Goal: Information Seeking & Learning: Learn about a topic

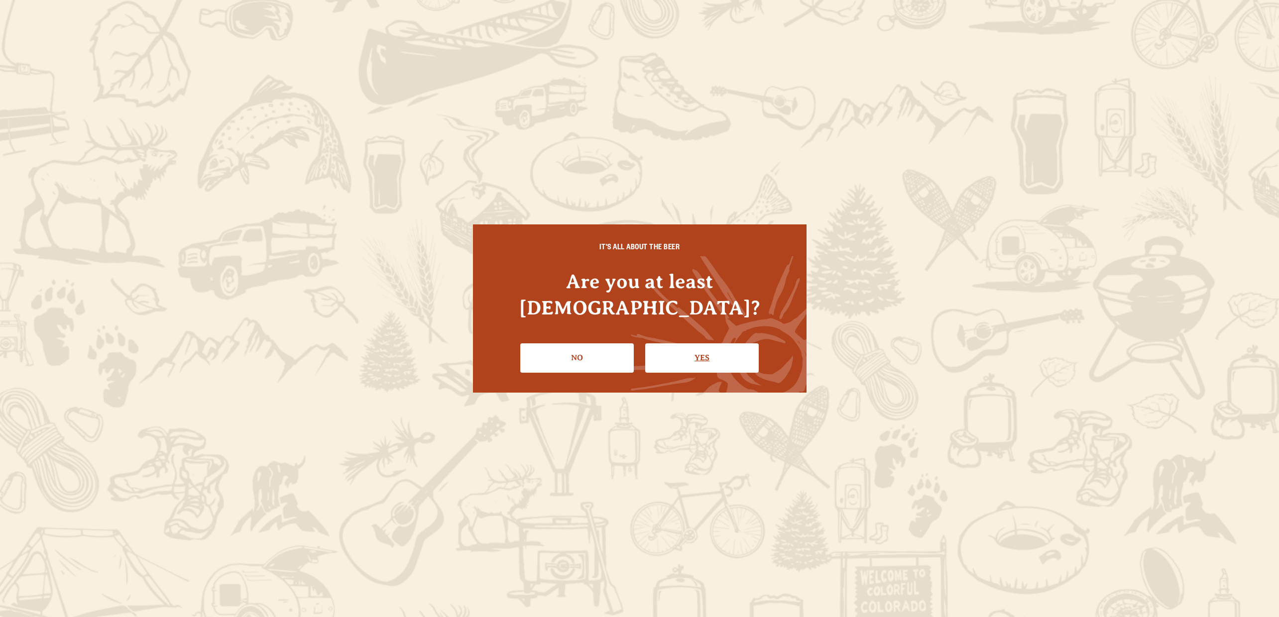
click at [695, 350] on link "Yes" at bounding box center [701, 357] width 113 height 29
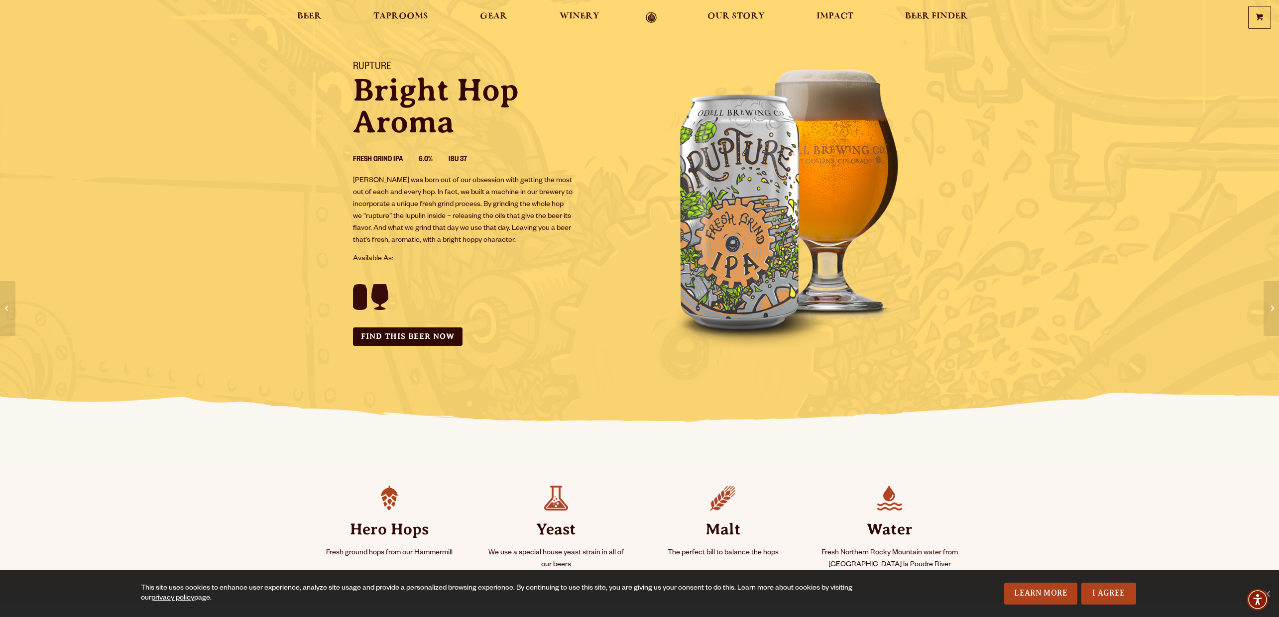
scroll to position [49, 0]
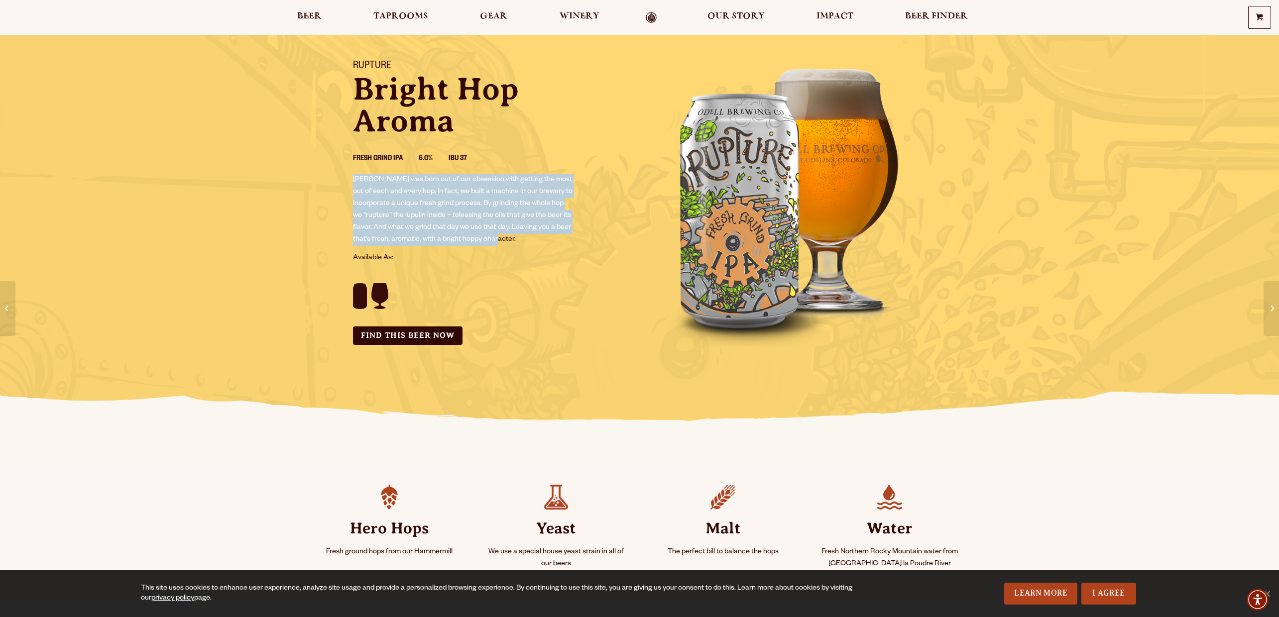
drag, startPoint x: 355, startPoint y: 177, endPoint x: 516, endPoint y: 235, distance: 171.4
click at [516, 235] on p "[PERSON_NAME] was born out of our obsession with getting the most out of each a…" at bounding box center [463, 210] width 220 height 72
copy p "[PERSON_NAME] was born out of our obsession with getting the most out of each a…"
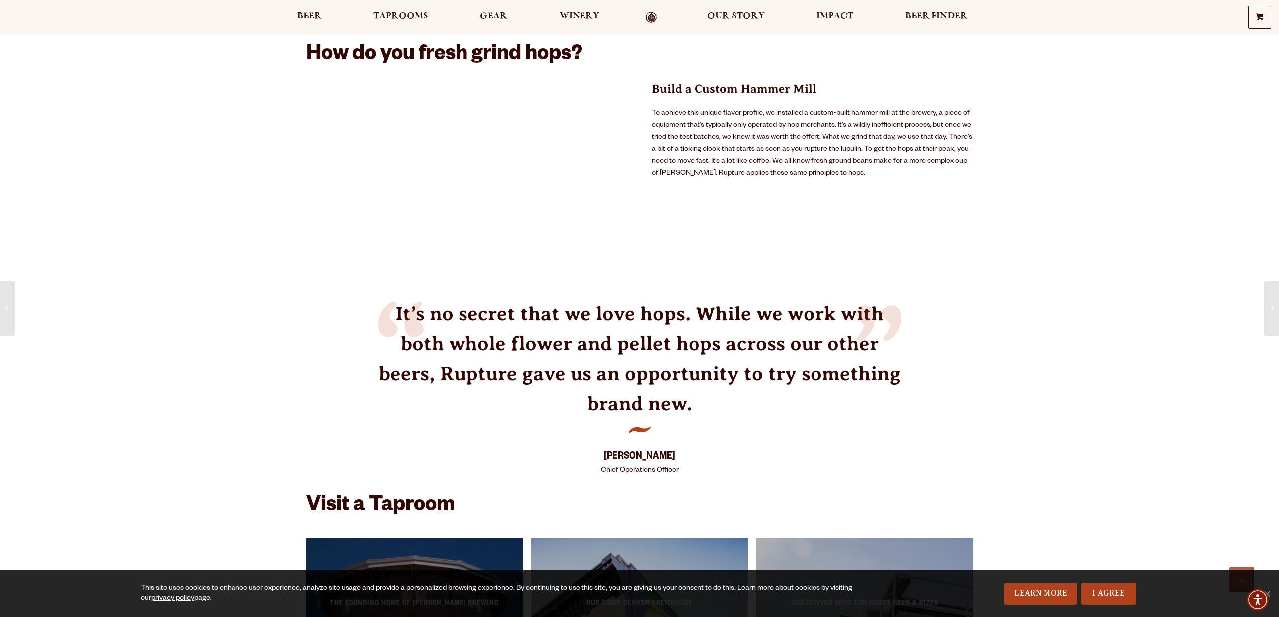
scroll to position [636, 0]
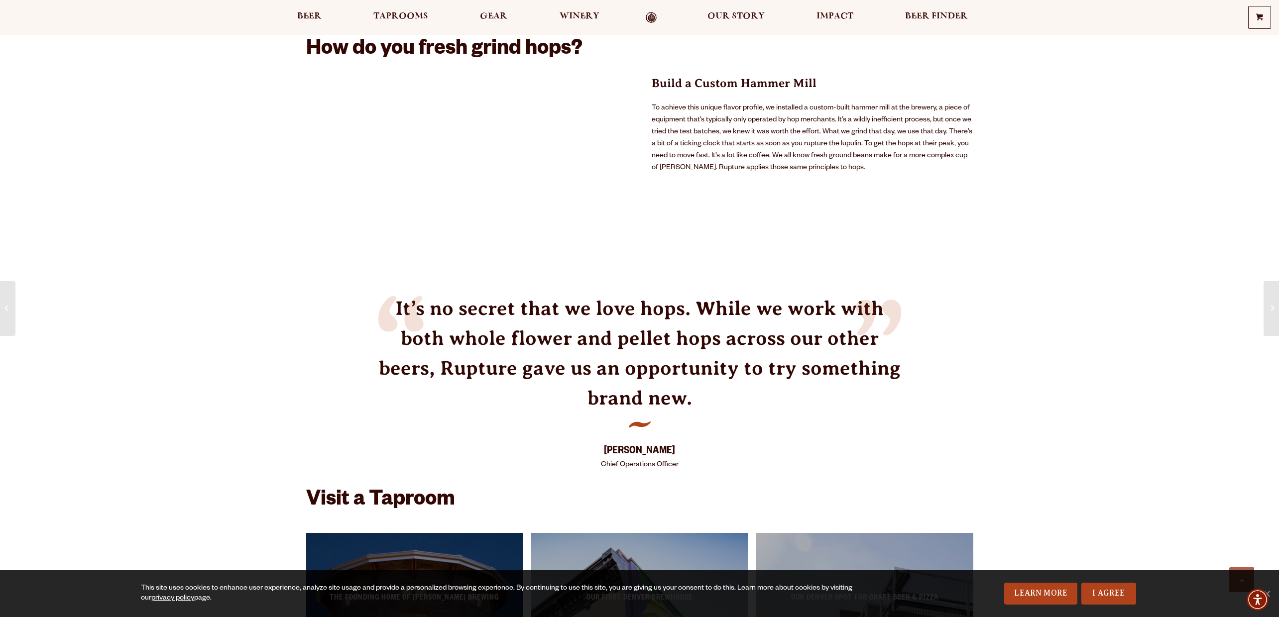
click at [705, 82] on p "Build a Custom Hammer Mill" at bounding box center [812, 83] width 322 height 18
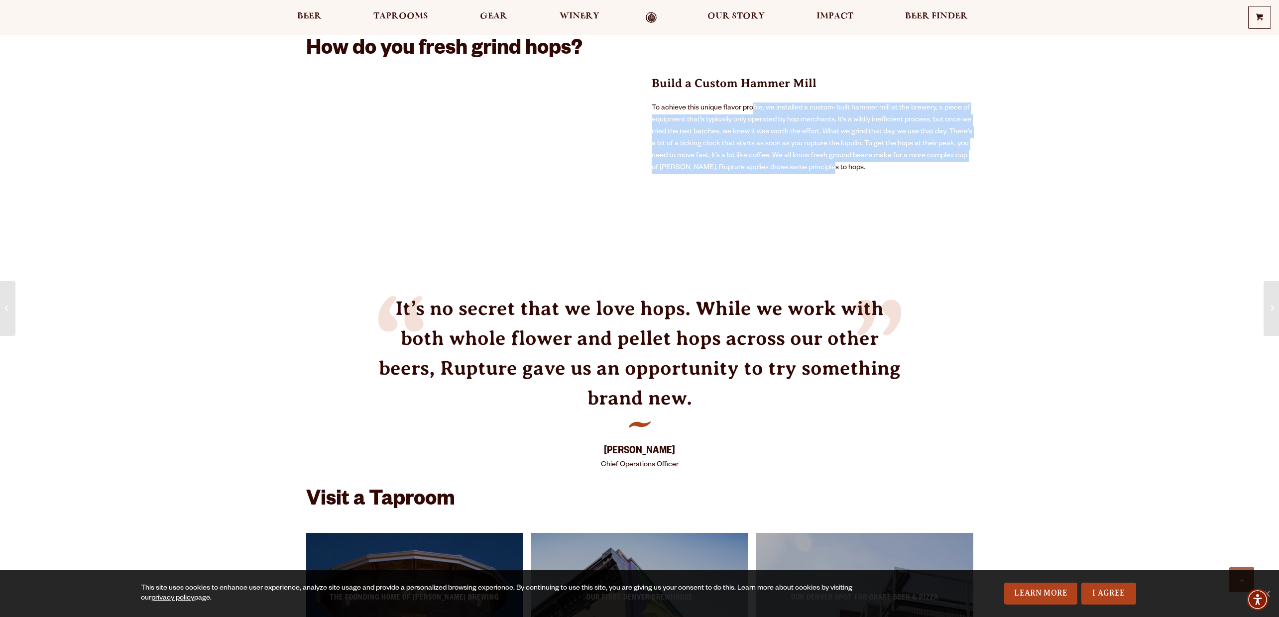
drag, startPoint x: 812, startPoint y: 166, endPoint x: 754, endPoint y: 121, distance: 73.5
click at [753, 109] on p "To achieve this unique flavor profile, we installed a custom-built hammer mill …" at bounding box center [812, 139] width 322 height 72
click at [885, 164] on p "To achieve this unique flavor profile, we installed a custom-built hammer mill …" at bounding box center [812, 139] width 322 height 72
drag, startPoint x: 833, startPoint y: 160, endPoint x: 716, endPoint y: 122, distance: 123.4
click at [716, 122] on p "To achieve this unique flavor profile, we installed a custom-built hammer mill …" at bounding box center [812, 139] width 322 height 72
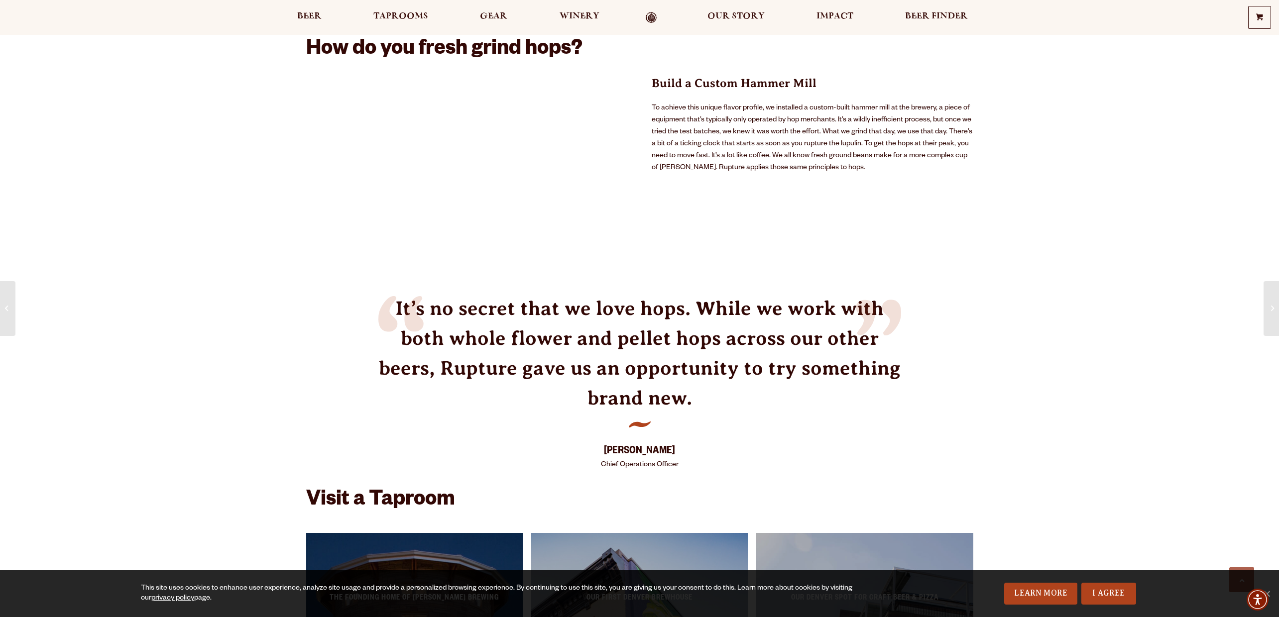
click at [838, 166] on p "To achieve this unique flavor profile, we installed a custom-built hammer mill …" at bounding box center [812, 139] width 322 height 72
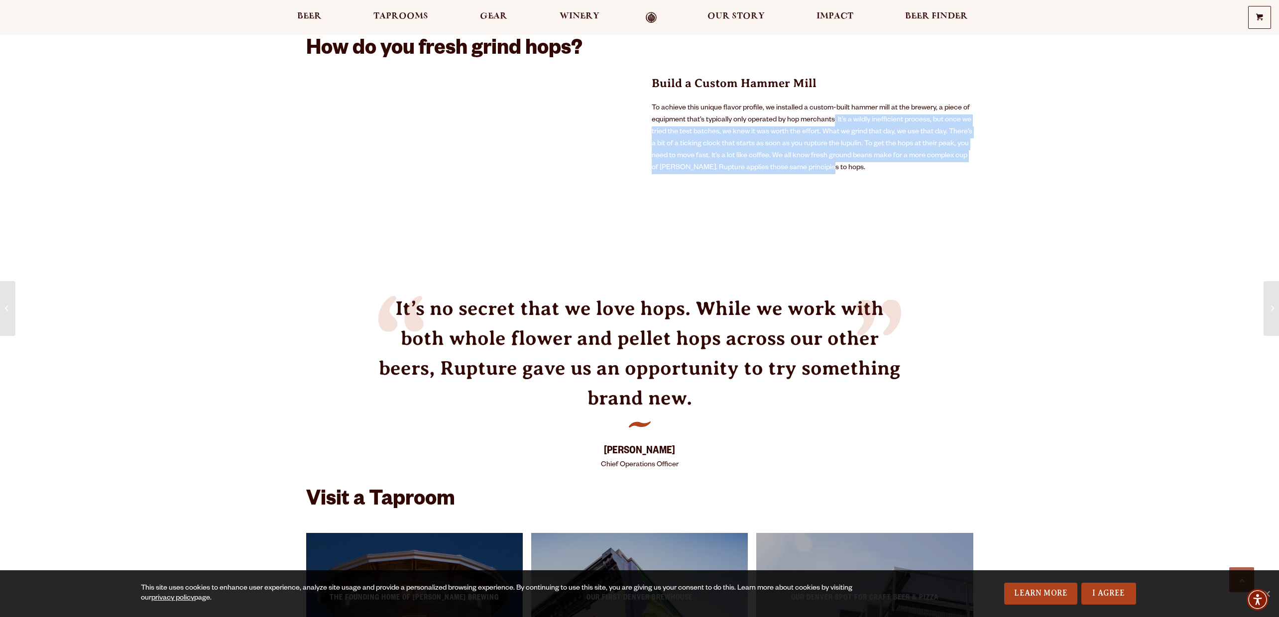
drag, startPoint x: 839, startPoint y: 164, endPoint x: 835, endPoint y: 116, distance: 47.9
click at [835, 116] on p "To achieve this unique flavor profile, we installed a custom-built hammer mill …" at bounding box center [812, 139] width 322 height 72
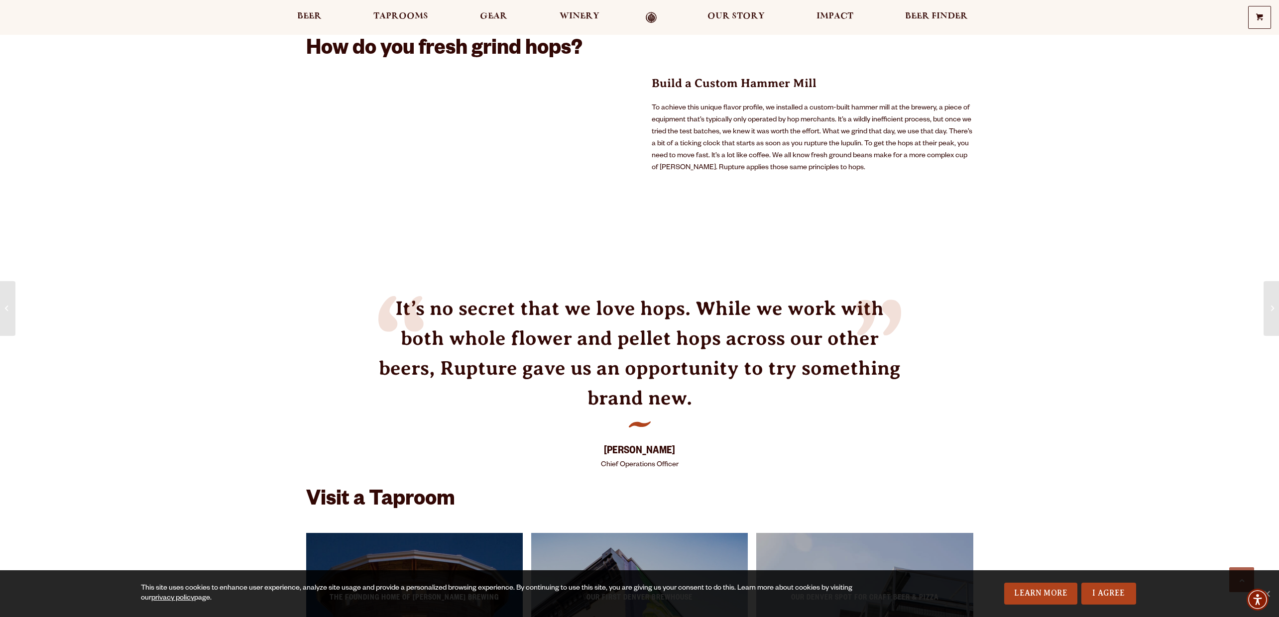
click at [686, 115] on p "To achieve this unique flavor profile, we installed a custom-built hammer mill …" at bounding box center [812, 139] width 322 height 72
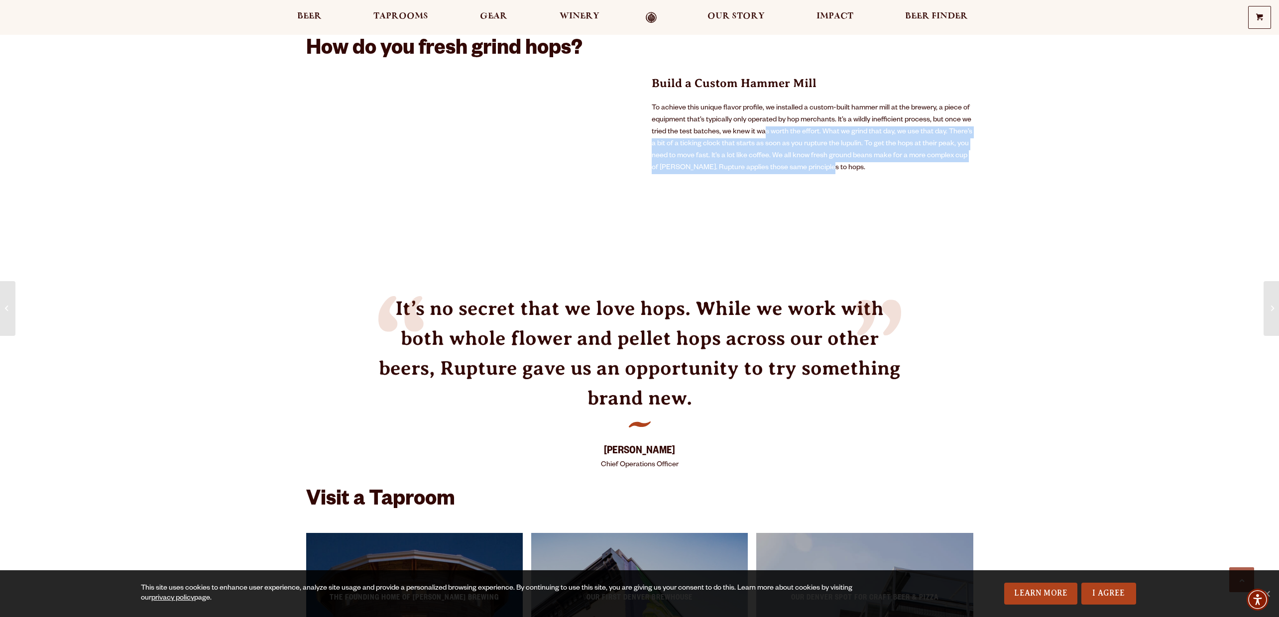
drag, startPoint x: 822, startPoint y: 163, endPoint x: 763, endPoint y: 135, distance: 64.3
click at [763, 135] on p "To achieve this unique flavor profile, we installed a custom-built hammer mill …" at bounding box center [812, 139] width 322 height 72
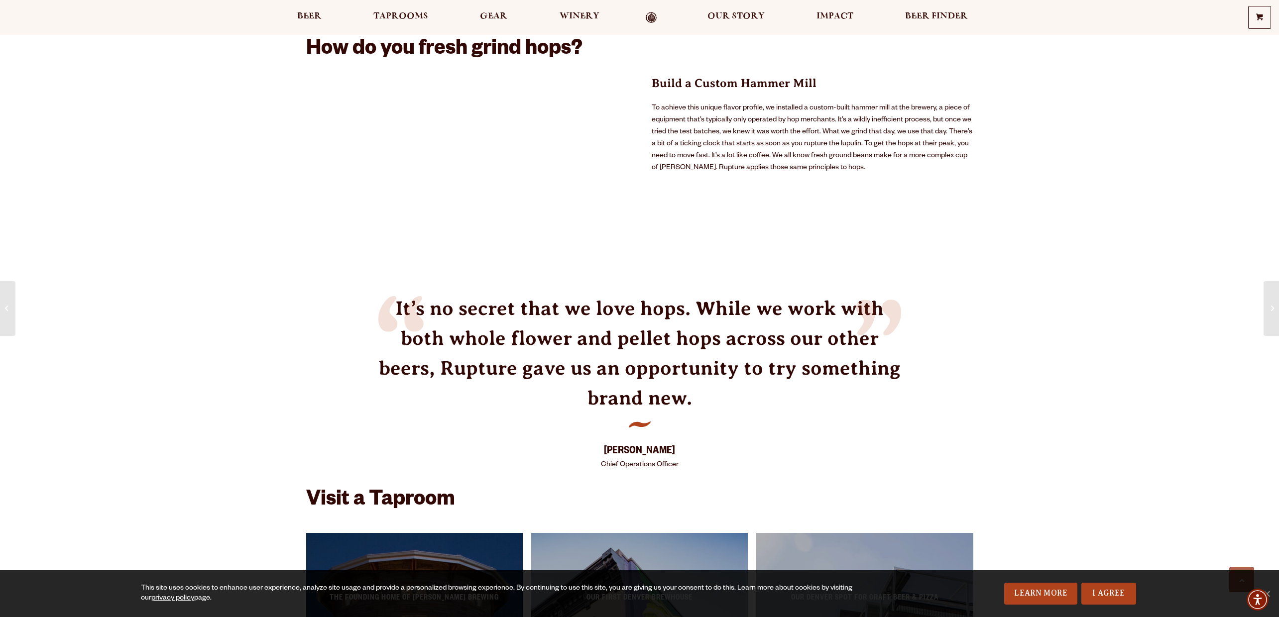
drag, startPoint x: 807, startPoint y: 100, endPoint x: 834, endPoint y: 87, distance: 29.2
click at [808, 100] on div "Build a Custom Hammer Mill To achieve this unique flavor profile, we installed …" at bounding box center [806, 172] width 333 height 196
drag, startPoint x: 821, startPoint y: 81, endPoint x: 1013, endPoint y: 84, distance: 192.6
click at [768, 82] on p "Build a Custom Hammer Mill" at bounding box center [812, 83] width 322 height 18
